Goal: Browse casually: Explore the website without a specific task or goal

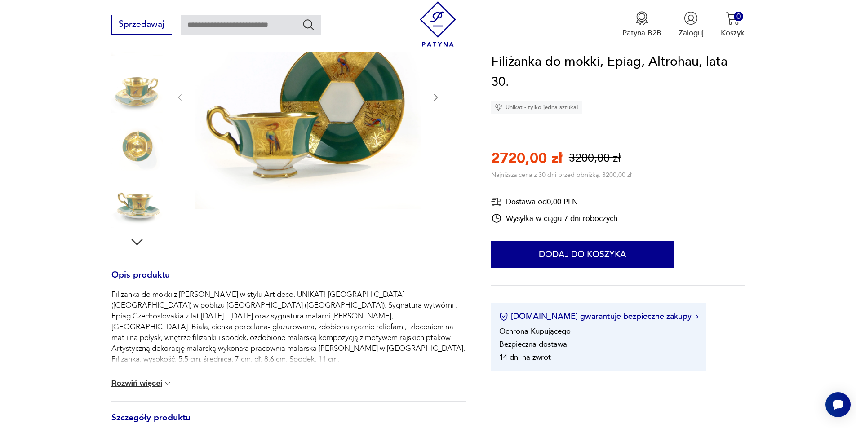
scroll to position [135, 0]
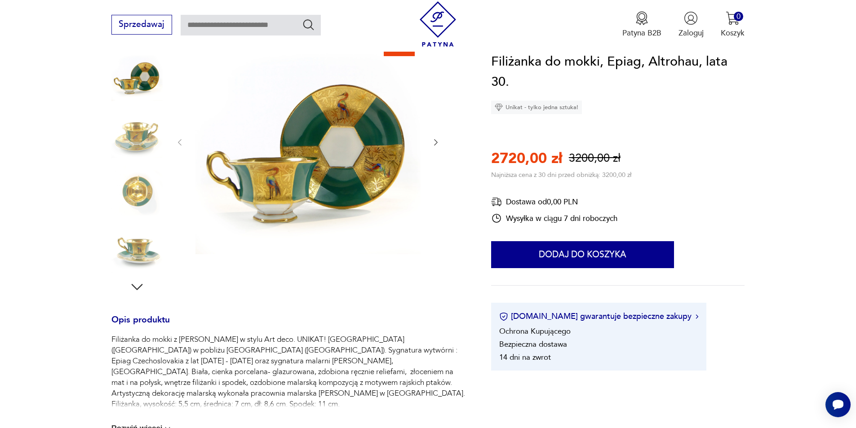
click at [432, 142] on icon "button" at bounding box center [435, 142] width 9 height 9
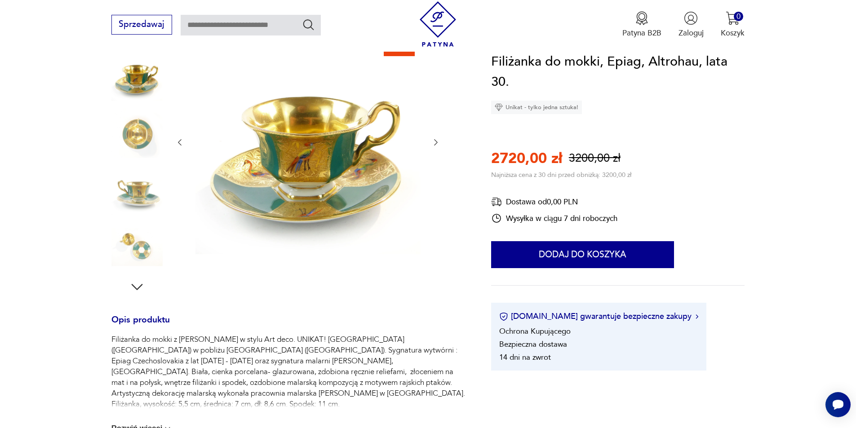
click at [435, 144] on icon "button" at bounding box center [435, 142] width 9 height 9
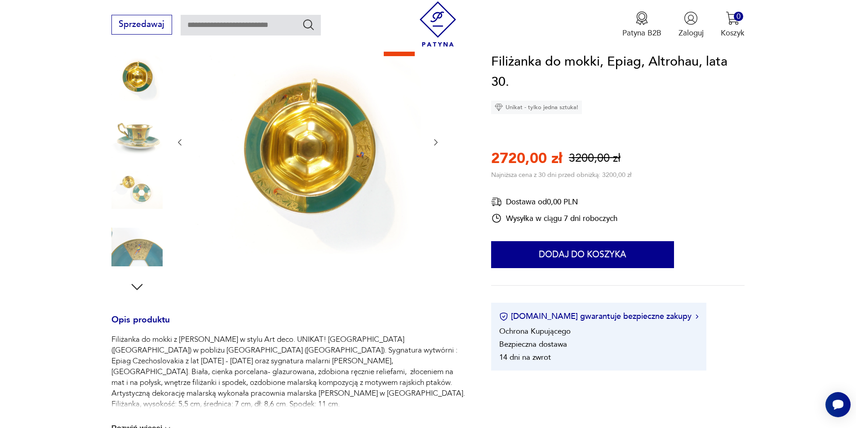
click at [435, 144] on icon "button" at bounding box center [435, 142] width 9 height 9
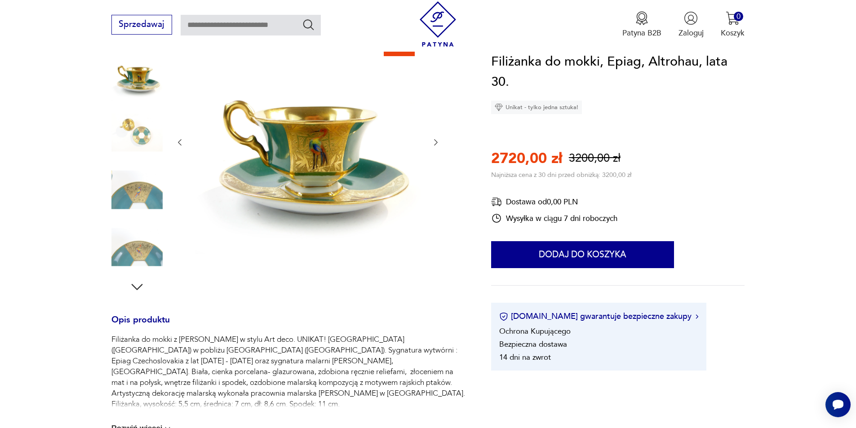
click at [435, 144] on icon "button" at bounding box center [435, 142] width 9 height 9
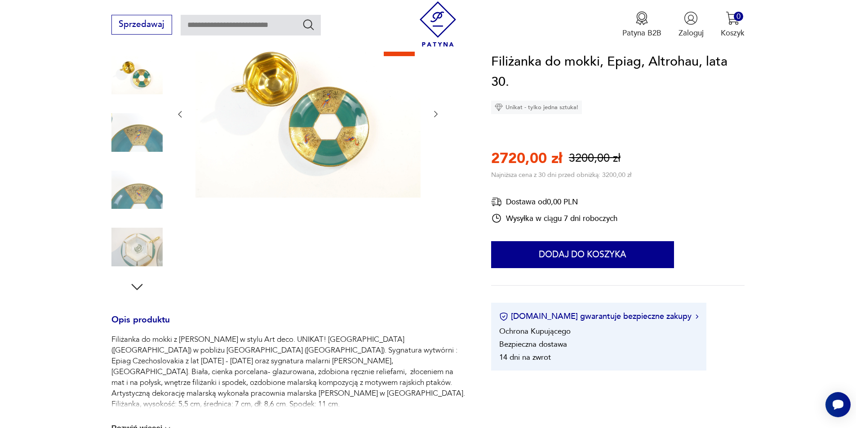
click at [435, 144] on div at bounding box center [307, 114] width 265 height 171
click at [135, 253] on img at bounding box center [136, 247] width 51 height 51
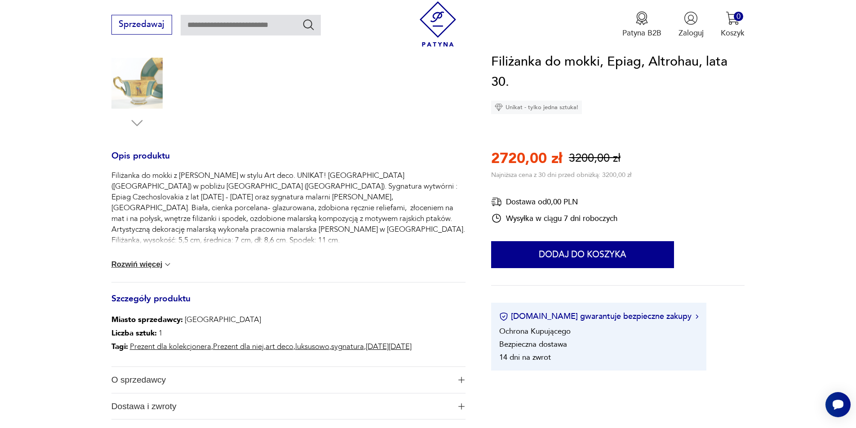
scroll to position [315, 0]
